Goal: Transaction & Acquisition: Purchase product/service

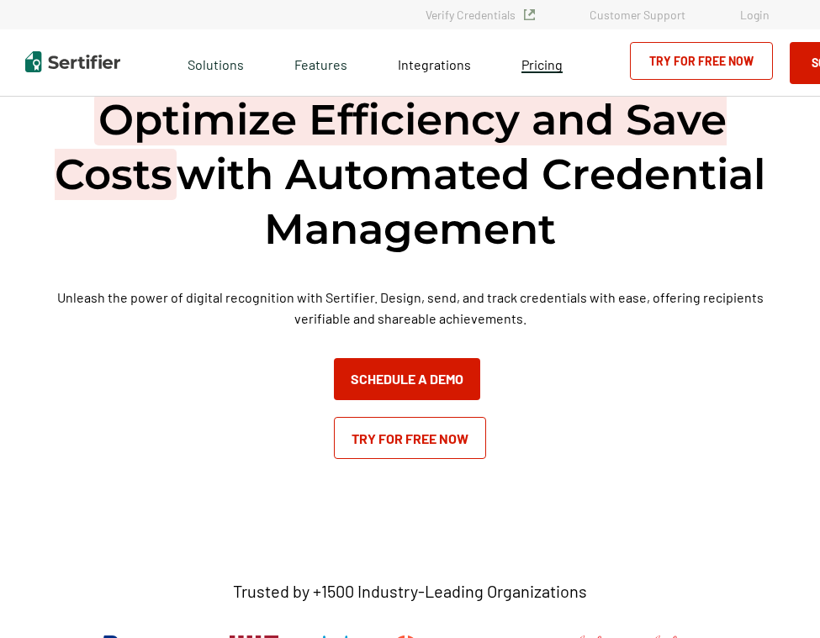
click at [531, 65] on span "Pricing" at bounding box center [541, 64] width 41 height 16
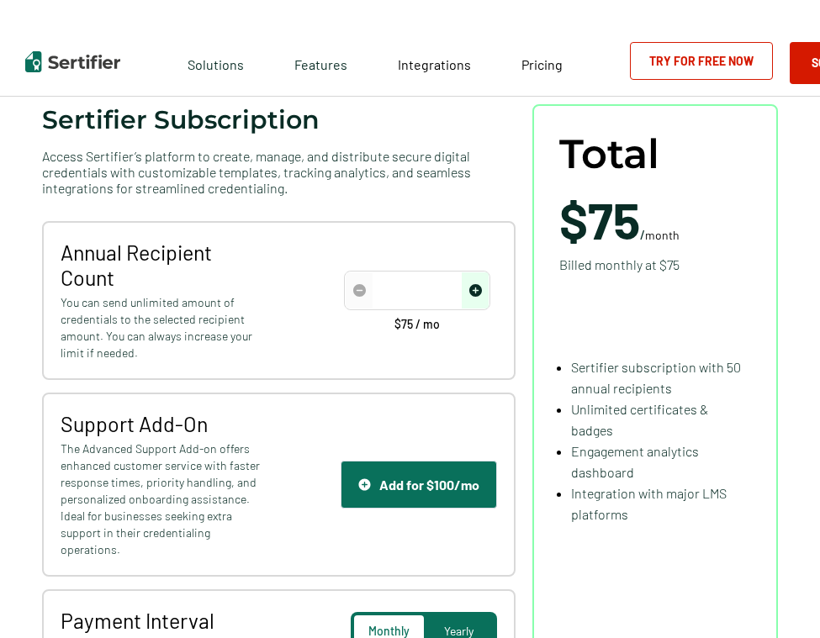
scroll to position [165, 0]
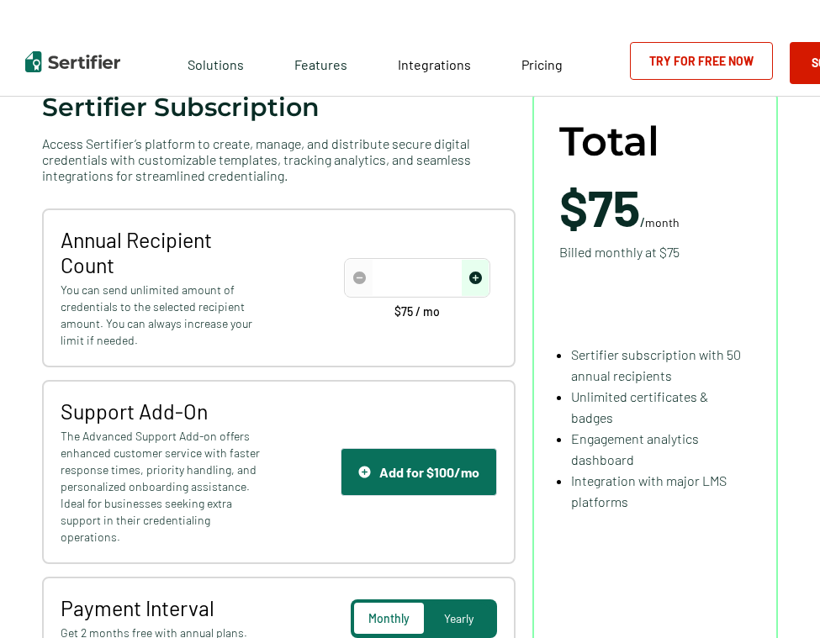
click at [380, 271] on input "number" at bounding box center [417, 278] width 143 height 25
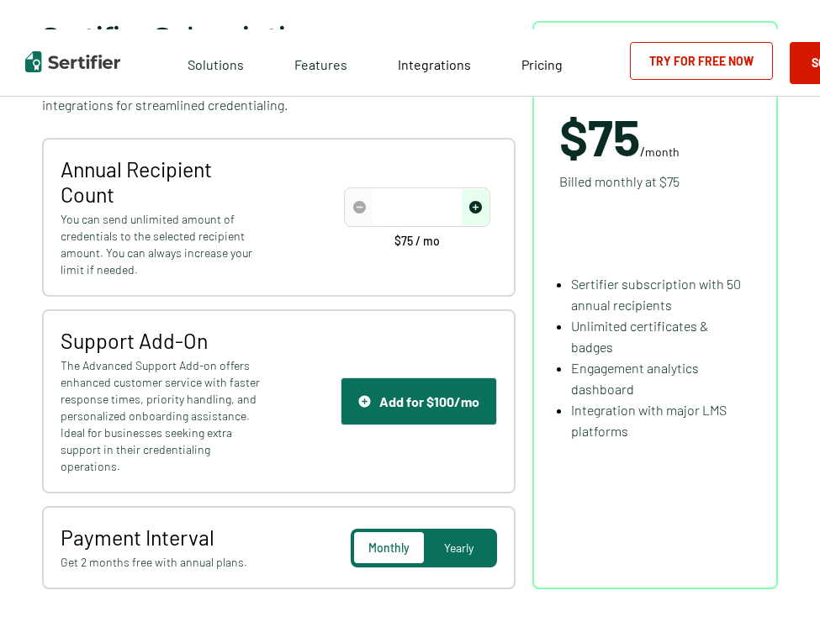
scroll to position [237, 0]
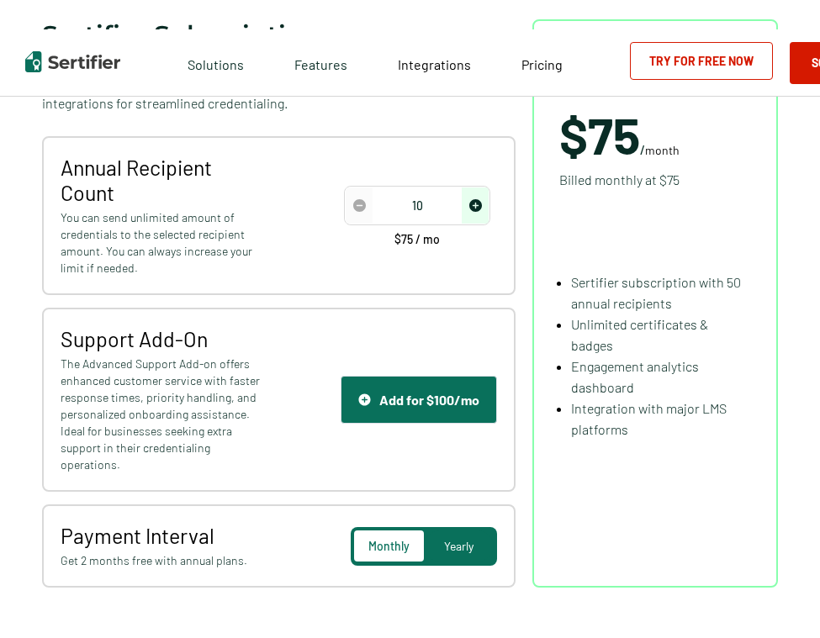
click at [314, 220] on div "Annual Recipient Count You can send unlimited amount of credentials to the sele…" at bounding box center [278, 215] width 473 height 159
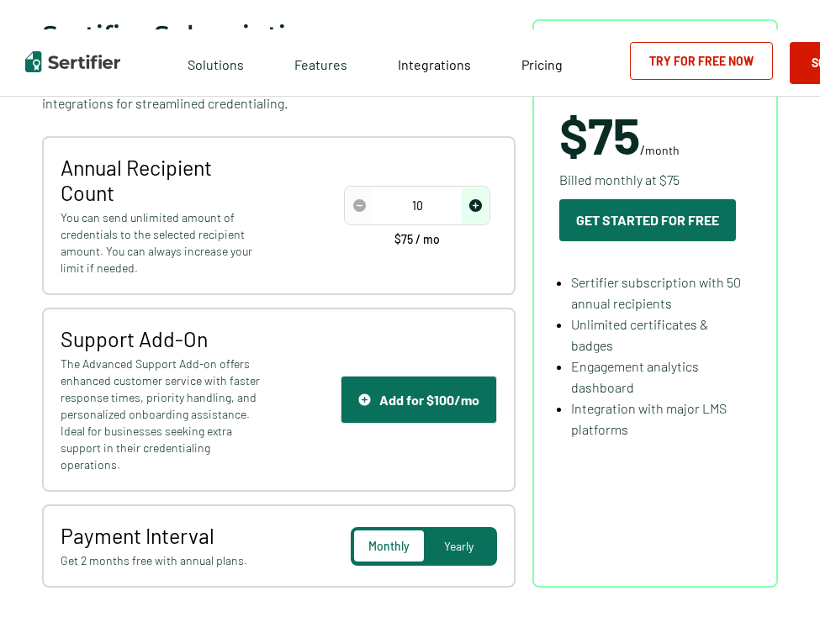
type input "50"
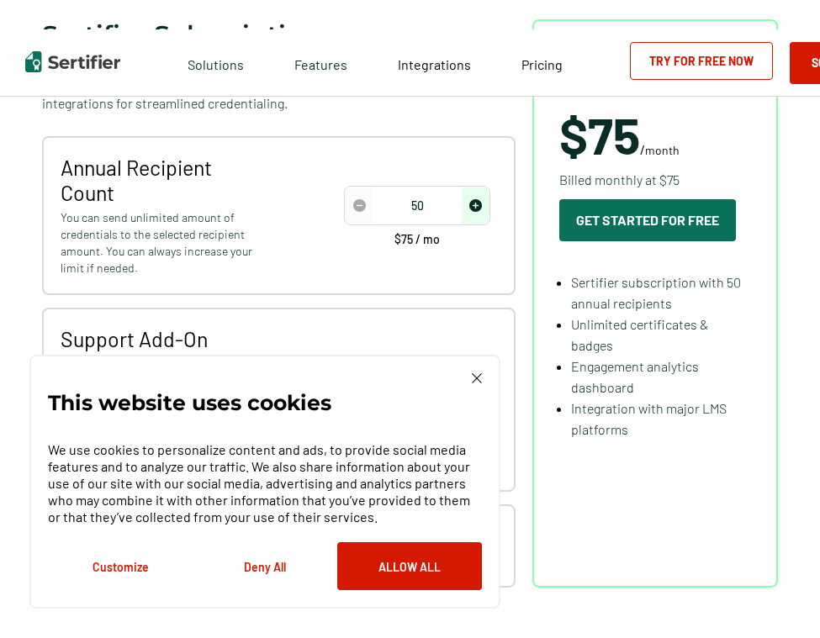
click at [479, 382] on img at bounding box center [477, 378] width 10 height 10
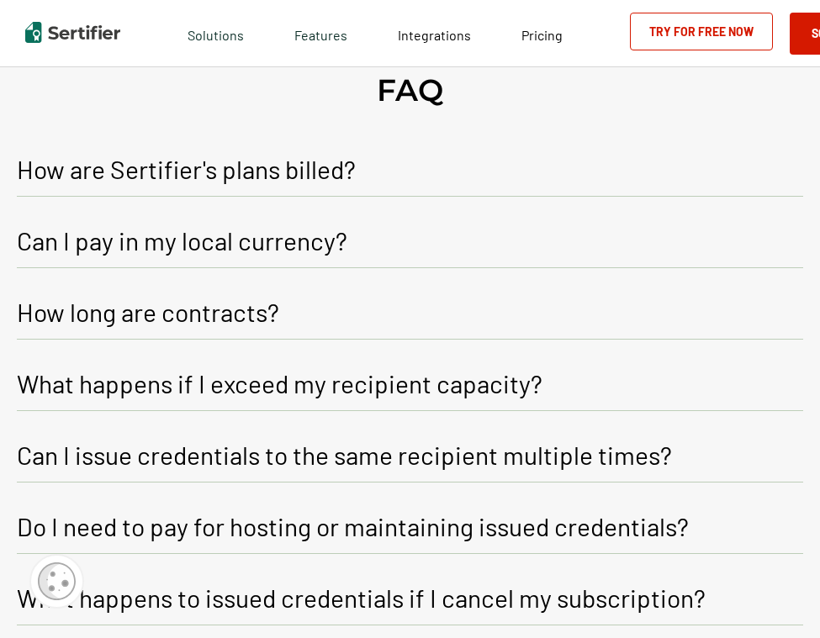
scroll to position [3724, 0]
